Goal: Task Accomplishment & Management: Use online tool/utility

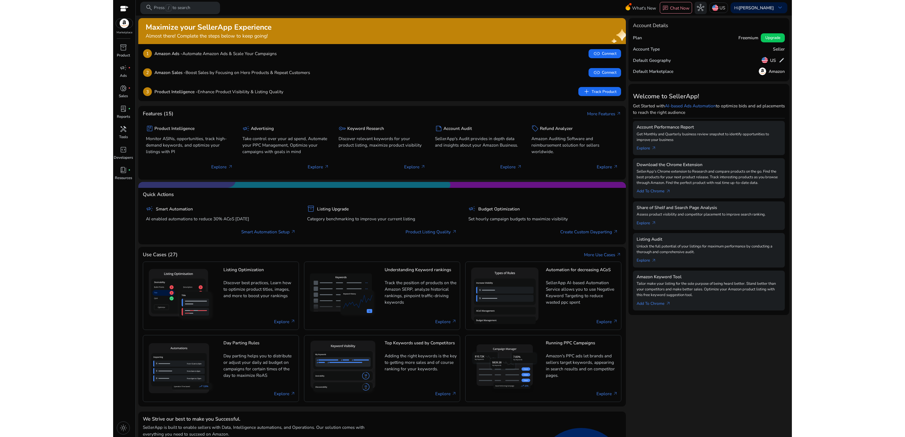
click at [273, 8] on mat-toolbar "search Press / to search What's New chat Chat Now hub US Hi Jamie Shanley keybo…" at bounding box center [464, 8] width 656 height 16
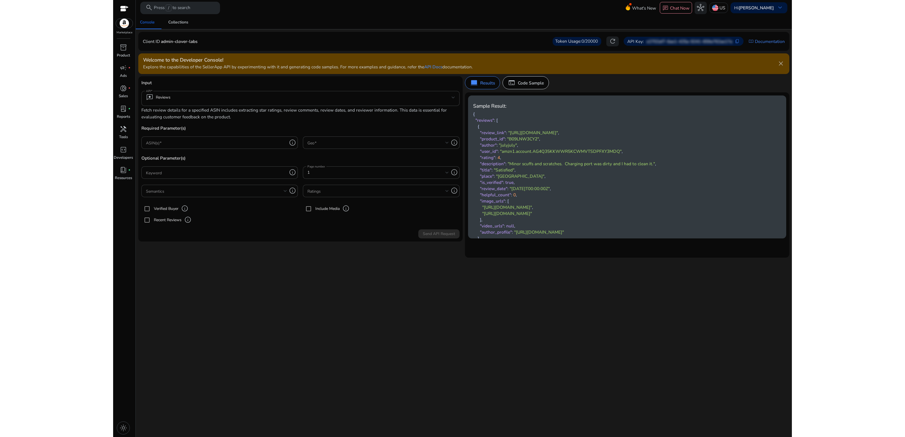
click at [298, 292] on div "We are getting things ready for you... Console Collections Client ID admin-clov…" at bounding box center [463, 227] width 651 height 422
click at [296, 290] on div "We are getting things ready for you... Console Collections Client ID admin-clov…" at bounding box center [463, 227] width 651 height 422
click at [510, 342] on div "We are getting things ready for you... Console Collections Client ID admin-clov…" at bounding box center [463, 227] width 651 height 422
click at [615, 42] on button "refresh" at bounding box center [612, 41] width 12 height 10
click at [588, 39] on span "0/20000" at bounding box center [589, 41] width 16 height 6
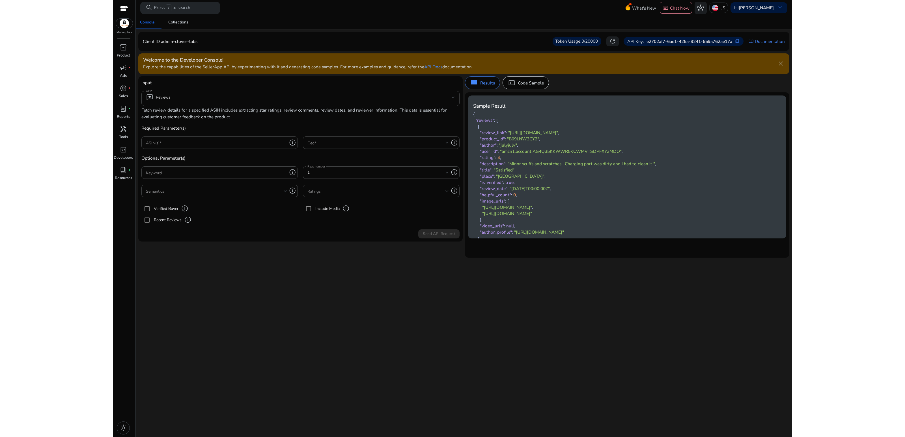
click at [652, 43] on p "e2702af7-6ae1-425a-9241-659a762ae17a" at bounding box center [689, 41] width 86 height 7
click at [613, 41] on span "refresh" at bounding box center [612, 41] width 7 height 7
click at [522, 35] on mat-card "Client ID admin-clover-labs Token Usage: 0/20000 refresh API Key: e2702af7-6ae1…" at bounding box center [463, 41] width 651 height 19
click at [437, 277] on div "We are getting things ready for you... Console Collections Client ID admin-clov…" at bounding box center [463, 227] width 651 height 422
click at [176, 24] on div "Collections" at bounding box center [178, 22] width 20 height 4
